Goal: Book appointment/travel/reservation

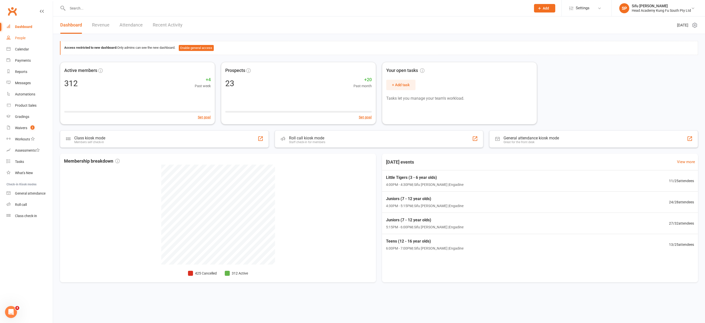
click at [24, 38] on div "People" at bounding box center [20, 38] width 11 height 4
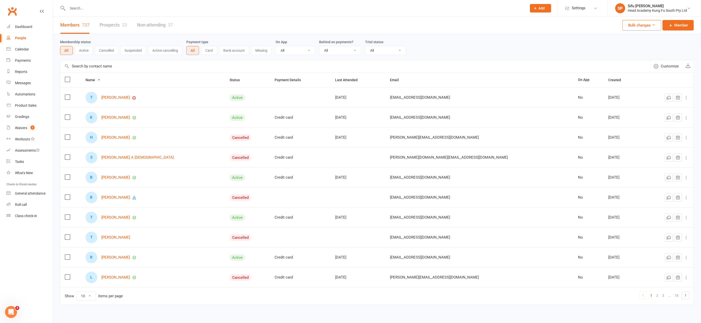
click at [113, 25] on link "Prospects 23" at bounding box center [114, 25] width 28 height 17
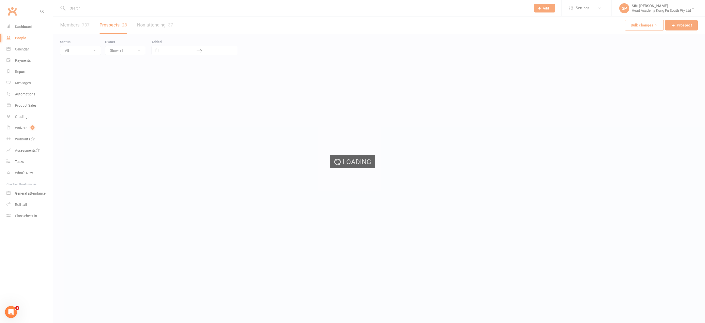
select select "25"
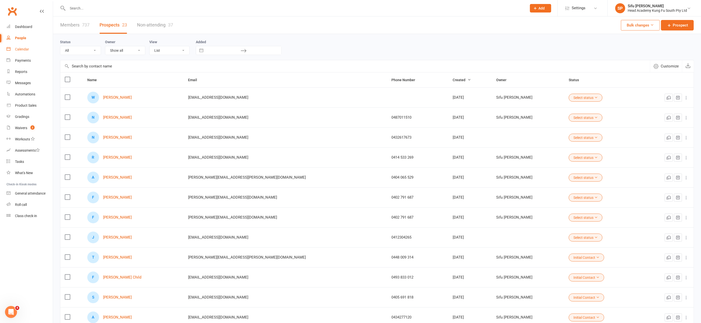
click at [22, 48] on div "Calendar" at bounding box center [22, 49] width 14 height 4
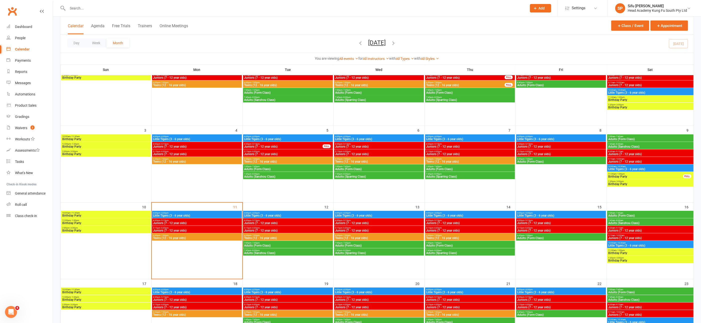
scroll to position [59, 0]
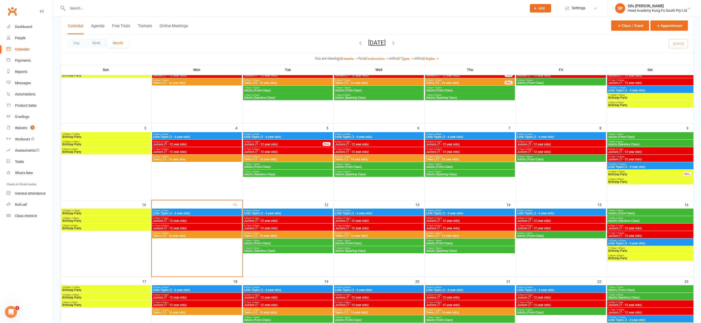
click at [223, 212] on span "Little Tigers (3 - 6 year olds)" at bounding box center [197, 213] width 88 height 3
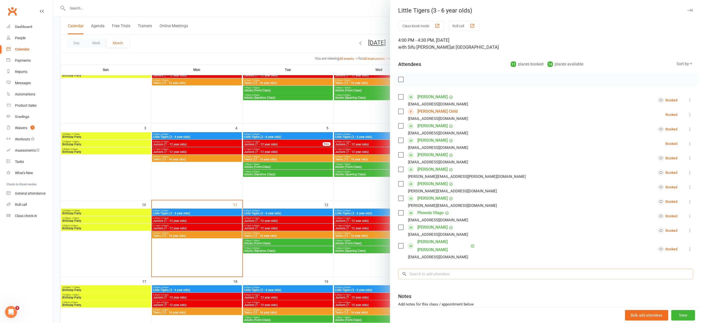
click at [414, 269] on input "search" at bounding box center [545, 274] width 295 height 11
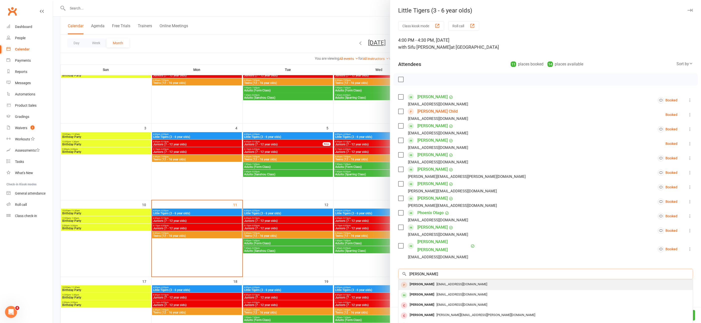
type input "[PERSON_NAME]"
click at [417, 281] on div "[PERSON_NAME]" at bounding box center [422, 284] width 29 height 7
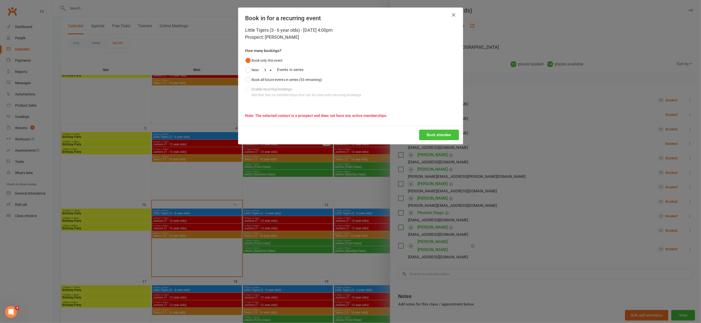
click at [436, 134] on button "Book attendee" at bounding box center [439, 135] width 40 height 11
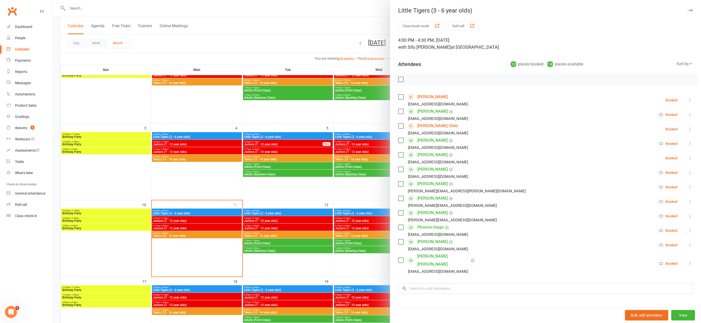
click at [223, 220] on div at bounding box center [377, 161] width 648 height 323
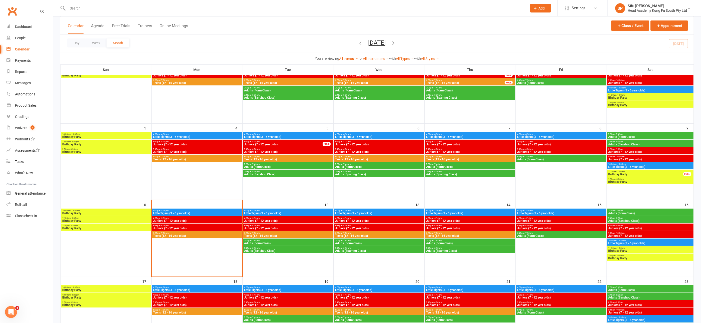
click at [223, 220] on span "Juniors (7 - 12 year olds)" at bounding box center [197, 221] width 88 height 3
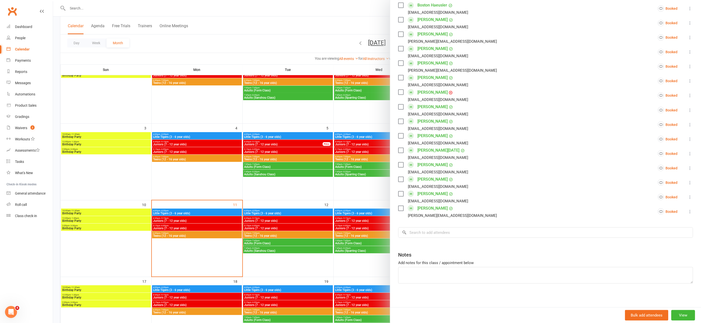
scroll to position [60, 0]
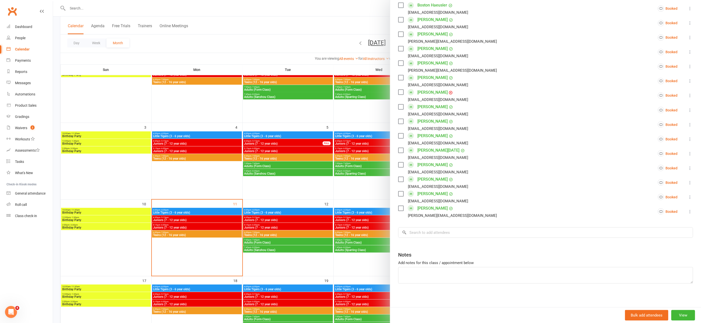
click at [219, 228] on div at bounding box center [377, 161] width 648 height 323
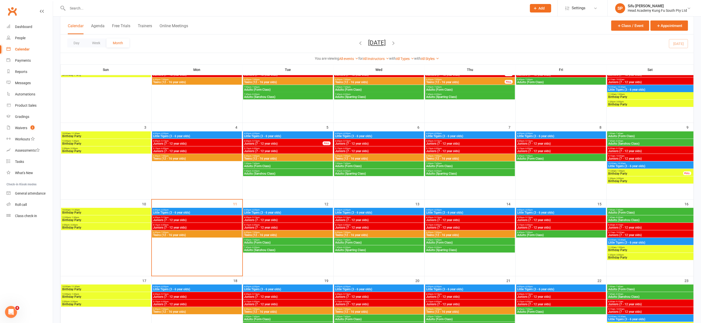
click at [219, 228] on span "Juniors (7 - 12 year olds)" at bounding box center [197, 227] width 88 height 3
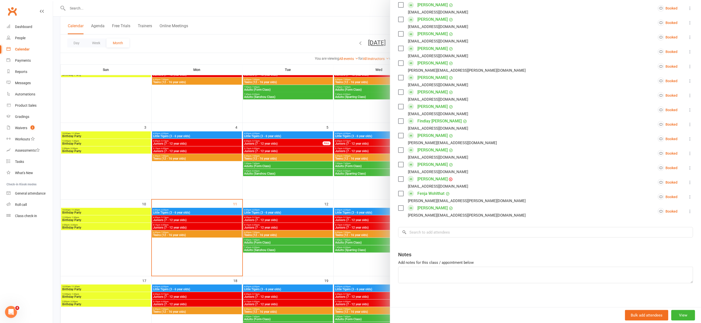
scroll to position [274, 0]
click at [195, 235] on div at bounding box center [377, 161] width 648 height 323
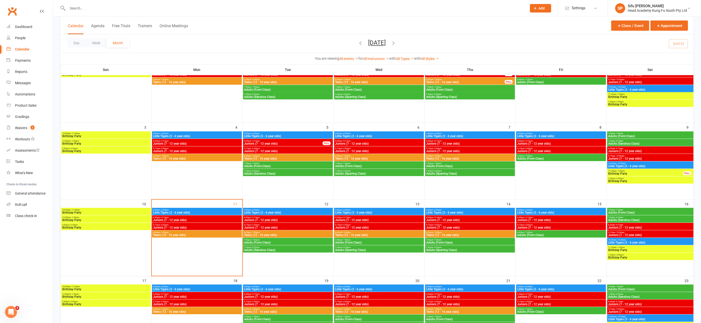
click at [195, 235] on span "Teens (12 - 16 year olds)" at bounding box center [197, 235] width 88 height 3
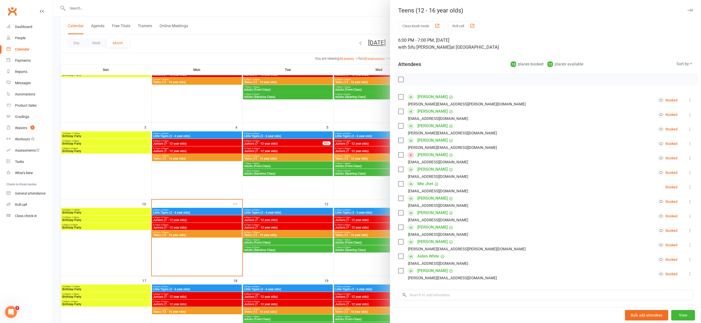
click at [265, 188] on div at bounding box center [377, 161] width 648 height 323
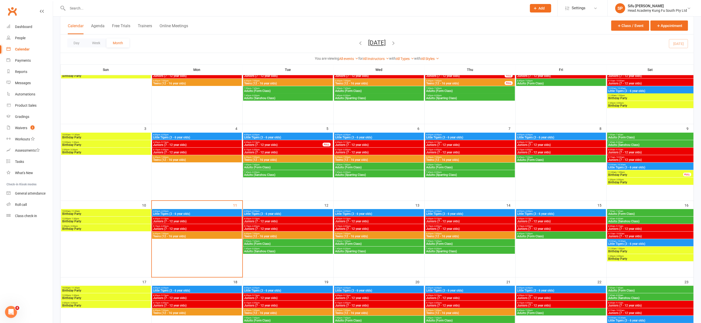
scroll to position [57, 0]
